Goal: Task Accomplishment & Management: Use online tool/utility

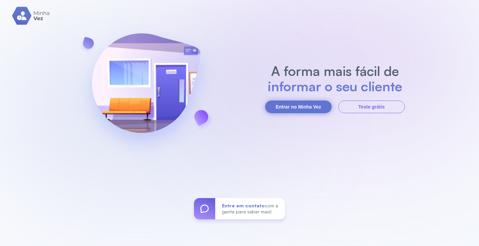
click at [292, 104] on button "Entrar no Minha Vez" at bounding box center [298, 106] width 67 height 13
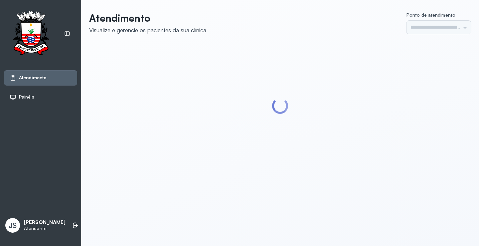
type input "*********"
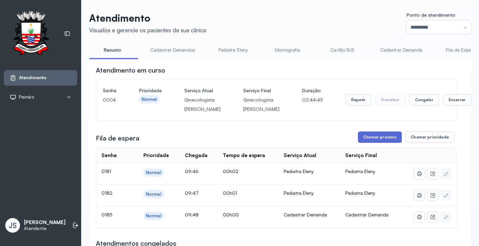
click at [383, 143] on button "Chamar próximo" at bounding box center [380, 136] width 44 height 11
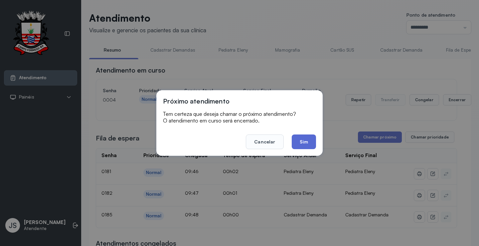
click at [304, 140] on button "Sim" at bounding box center [304, 141] width 24 height 15
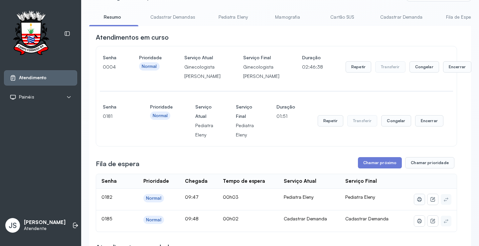
scroll to position [100, 0]
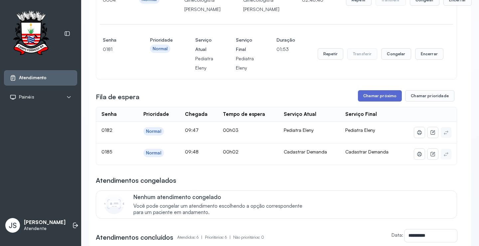
click at [386, 101] on button "Chamar próximo" at bounding box center [380, 95] width 44 height 11
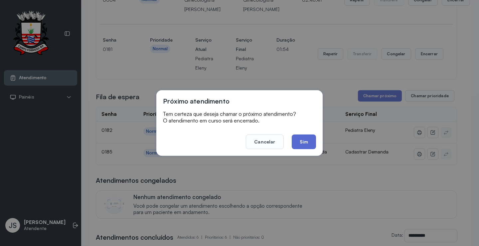
click at [310, 138] on button "Sim" at bounding box center [304, 141] width 24 height 15
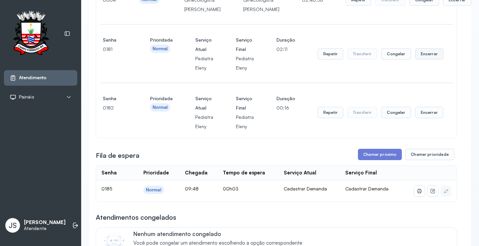
click at [420, 60] on button "Encerrar" at bounding box center [429, 53] width 28 height 11
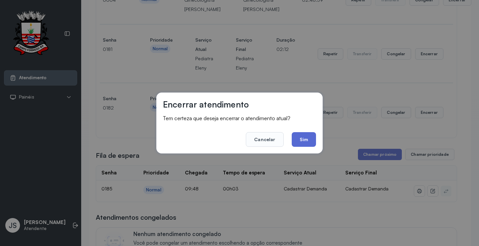
click at [306, 139] on button "Sim" at bounding box center [304, 139] width 24 height 15
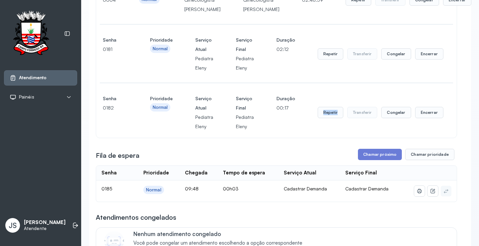
click at [306, 131] on div "Senha [SECURITY_DATA] Prioridade Normal Serviço Atual Pediatra Eleny Serviço Fi…" at bounding box center [276, 112] width 347 height 37
